Goal: Task Accomplishment & Management: Manage account settings

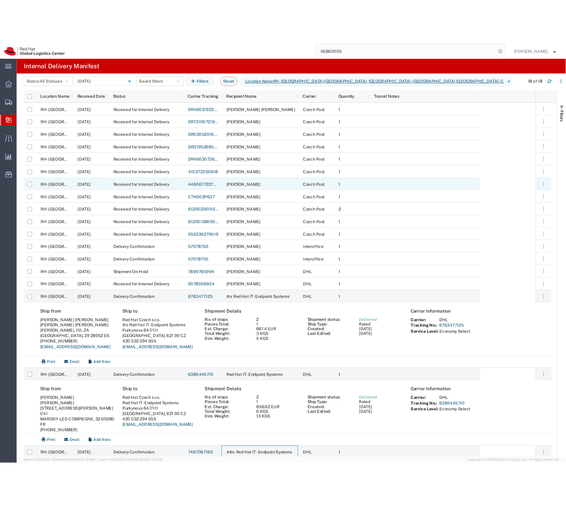
scroll to position [80, 0]
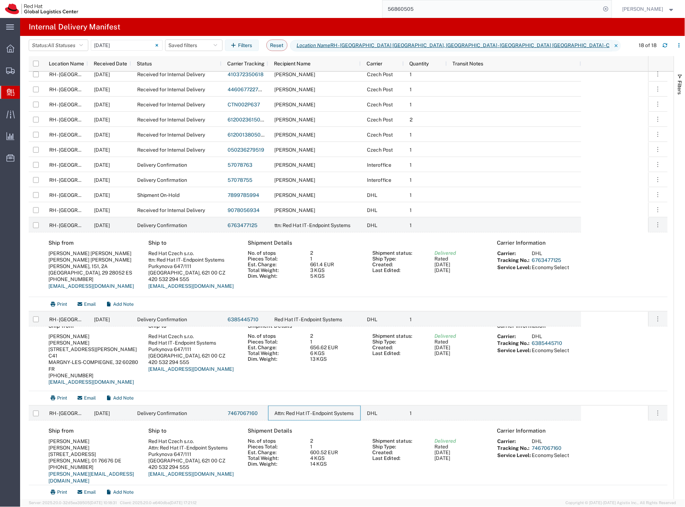
click at [26, 81] on agx-table-manager "Status: All Statuses All Statuses Delivery Confirmation Expired Forwarded Packa…" at bounding box center [352, 267] width 665 height 463
click at [0, 0] on span "Shipment Manager" at bounding box center [0, 0] width 0 height 0
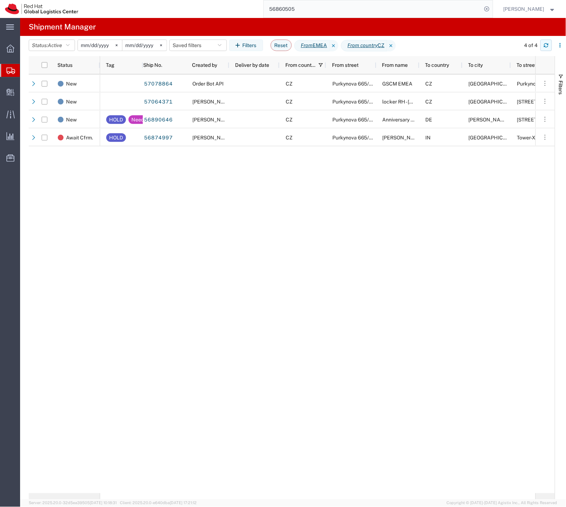
click at [551, 42] on button "button" at bounding box center [546, 45] width 11 height 11
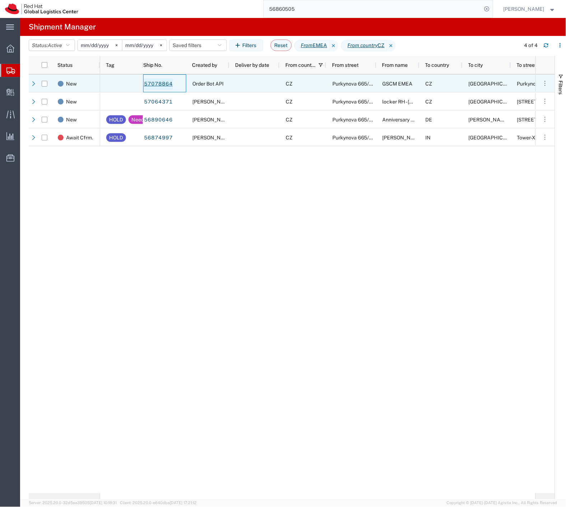
click at [153, 87] on link "57078864" at bounding box center [158, 83] width 29 height 11
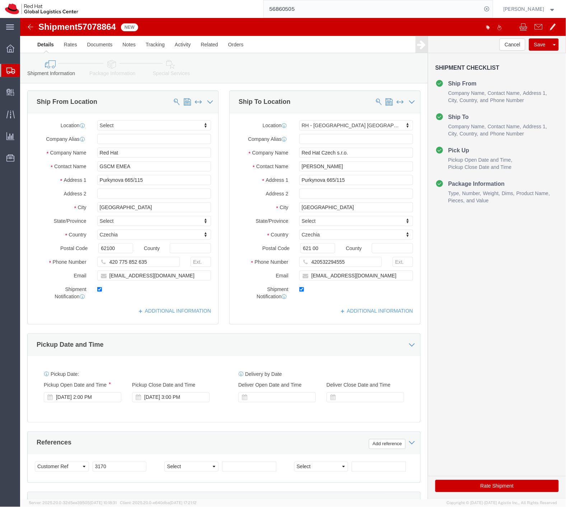
select select
select select "38037"
click button "Rate Shipment"
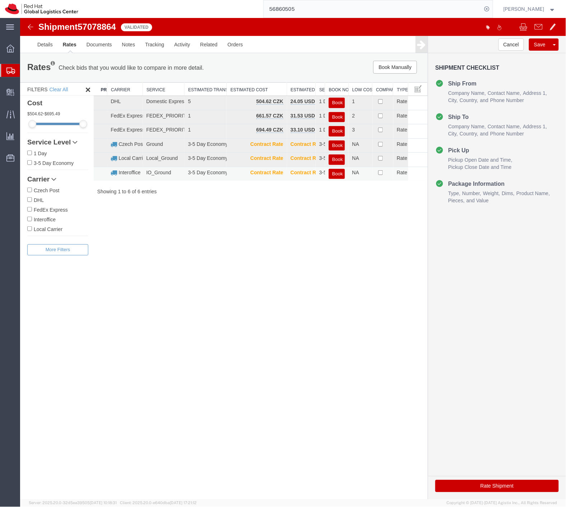
click at [336, 173] on button "Book" at bounding box center [337, 173] width 16 height 10
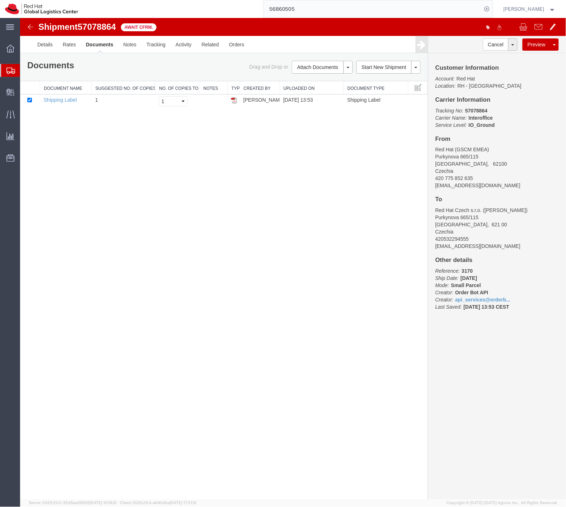
click at [91, 29] on span "57078864" at bounding box center [96, 27] width 38 height 10
copy span "57078864"
click at [0, 0] on span "Create Delivery" at bounding box center [0, 0] width 0 height 0
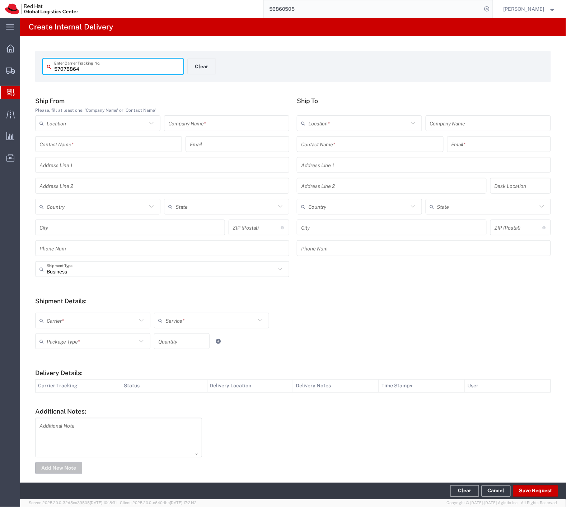
type input "57078864"
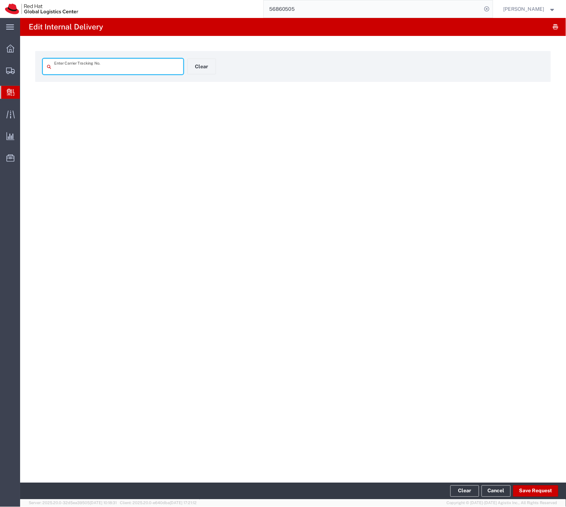
type input "57078864"
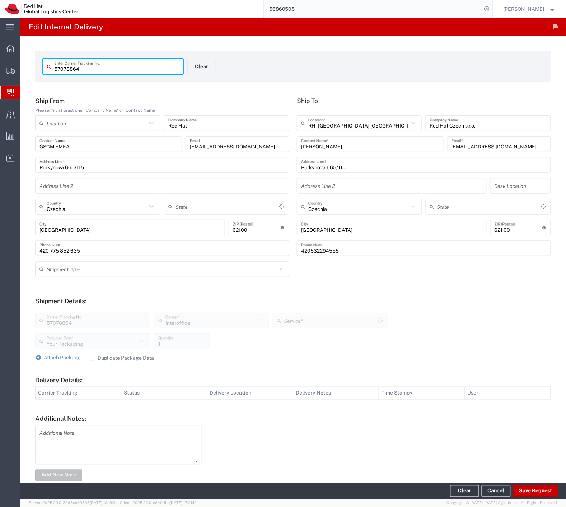
type input "IO_Ground"
click at [535, 487] on button "Save Request" at bounding box center [536, 490] width 45 height 11
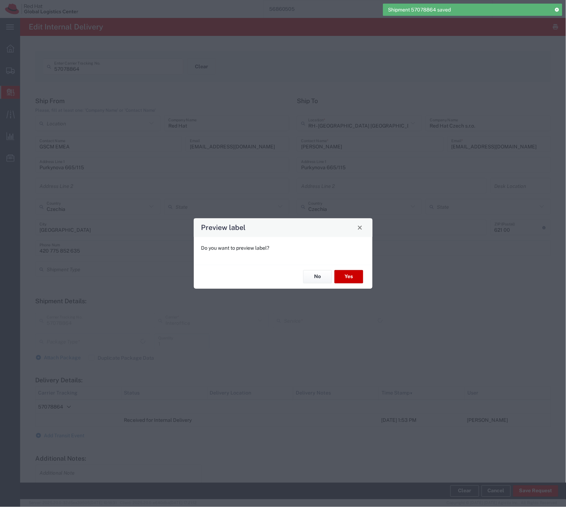
type input "Your Packaging"
type input "IO_Ground"
click at [322, 271] on button "No" at bounding box center [318, 276] width 29 height 13
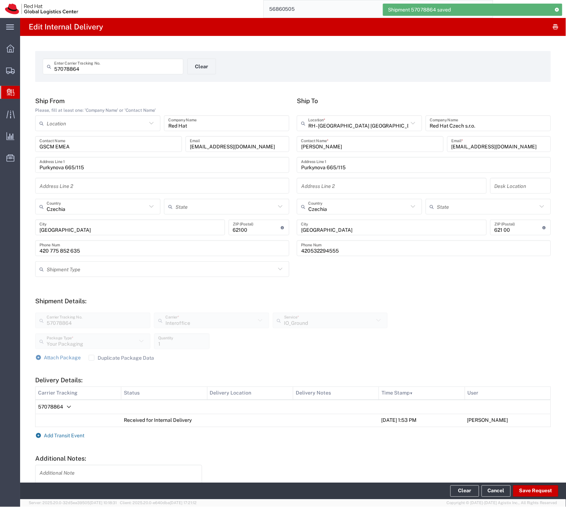
click at [74, 434] on span "Add Transit Event" at bounding box center [64, 436] width 41 height 6
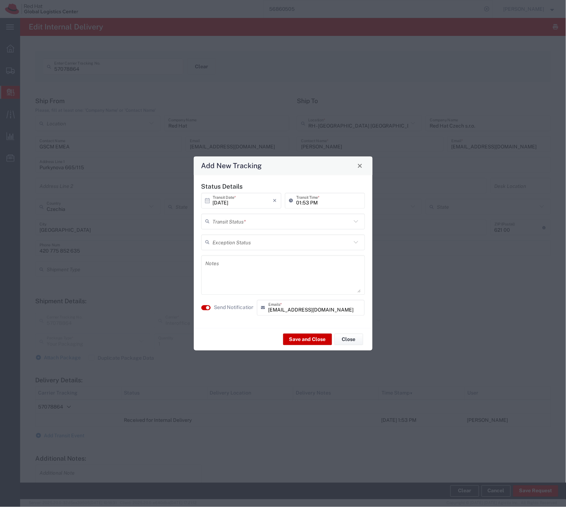
click at [240, 223] on input "text" at bounding box center [282, 221] width 139 height 13
click at [238, 235] on span "Delivery Confirmation" at bounding box center [283, 236] width 162 height 11
type input "Delivery Confirmation"
click at [229, 308] on label "Send Notification" at bounding box center [234, 308] width 40 height 8
click at [293, 339] on button "Save and Close" at bounding box center [307, 339] width 49 height 11
